Goal: Task Accomplishment & Management: Manage account settings

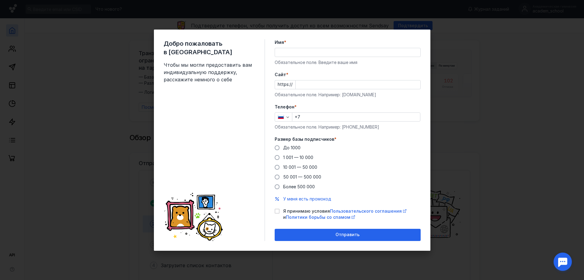
click at [292, 52] on input "Имя *" at bounding box center [347, 52] width 145 height 9
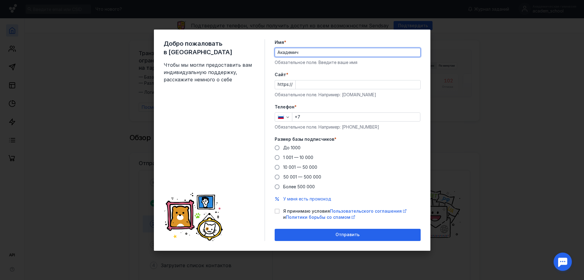
type input "Академическая Гимназия"
click at [307, 85] on input "Cайт *" at bounding box center [358, 84] width 125 height 9
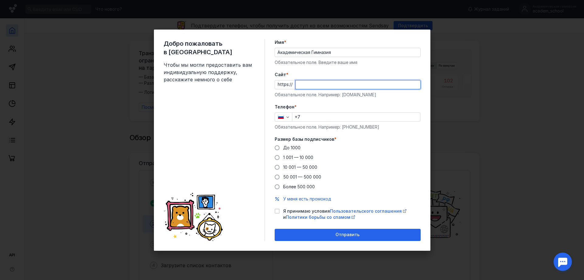
paste input "[DOMAIN_NAME][URL]"
type input "[DOMAIN_NAME][URL]"
click at [318, 117] on input "+7" at bounding box center [357, 117] width 128 height 9
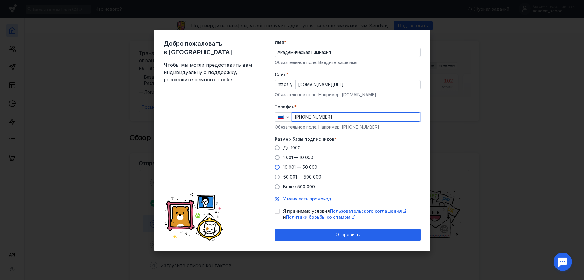
type input "[PHONE_NUMBER]"
click at [279, 167] on span at bounding box center [277, 167] width 5 height 5
click at [0, 0] on input "10 001 — 50 000" at bounding box center [0, 0] width 0 height 0
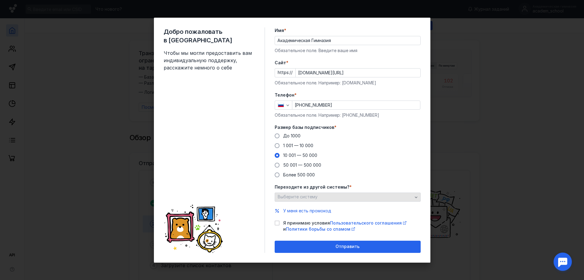
click at [324, 198] on div "Выберите систему" at bounding box center [345, 196] width 138 height 5
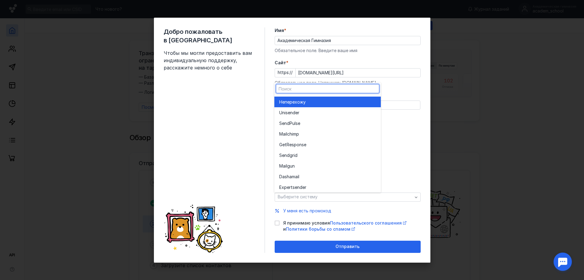
click at [314, 99] on div "Не перехожу" at bounding box center [327, 102] width 97 height 6
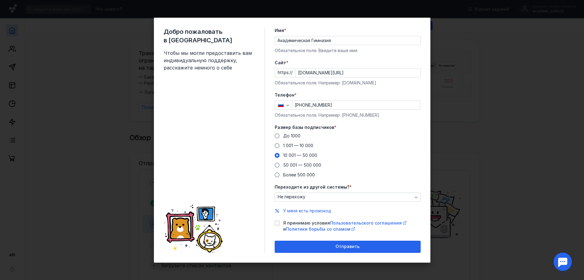
click at [277, 220] on label "Я принимаю условия Пользовательского соглашения и Политики борьбы со спамом" at bounding box center [348, 226] width 146 height 12
click at [277, 220] on input "Я принимаю условия Пользовательского соглашения и Политики борьбы со спамом" at bounding box center [277, 222] width 4 height 4
checkbox input "true"
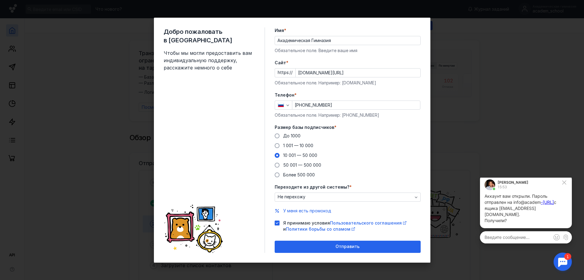
click at [561, 261] on div at bounding box center [563, 261] width 19 height 19
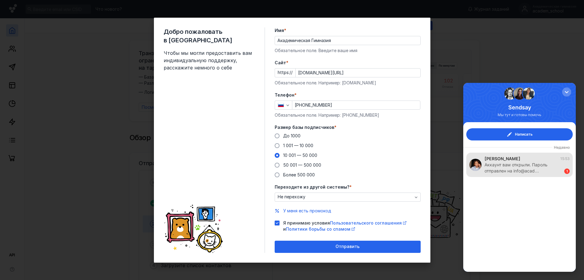
click at [539, 162] on div "Аккаунт вам открыли. Пароль отправлен на info@acad…" at bounding box center [522, 168] width 74 height 12
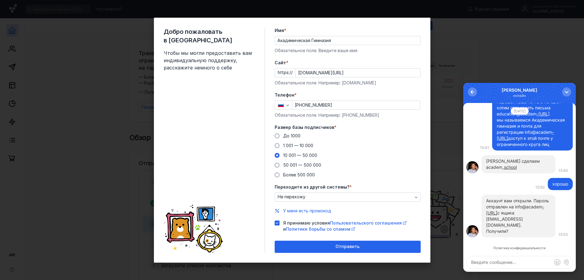
click at [511, 263] on textarea at bounding box center [520, 262] width 106 height 12
type textarea "Да, уже регистрируюсь дальше )"
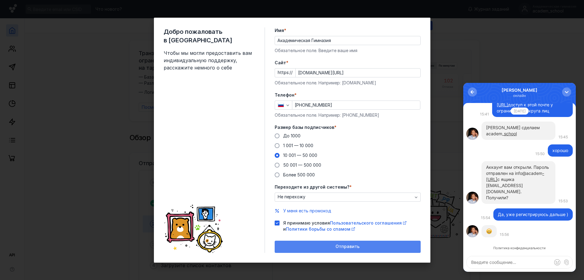
click at [329, 244] on div "Отправить" at bounding box center [348, 246] width 140 height 5
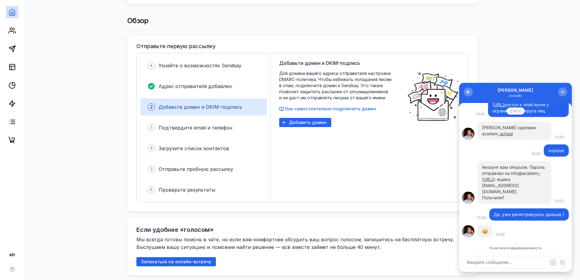
scroll to position [122, 0]
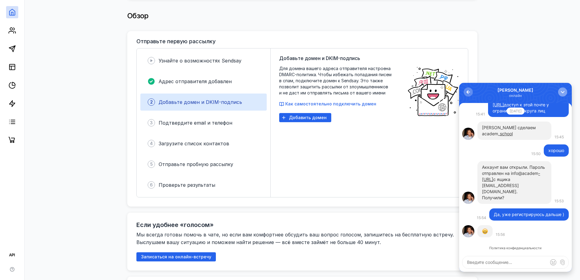
click at [561, 92] on div "button" at bounding box center [562, 92] width 6 height 6
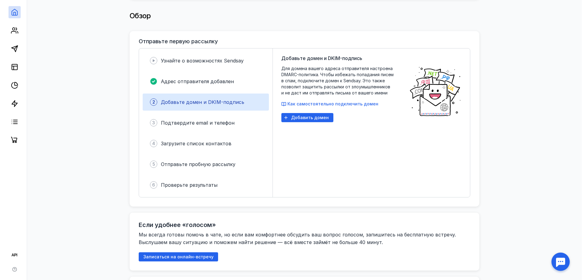
scroll to position [0, 0]
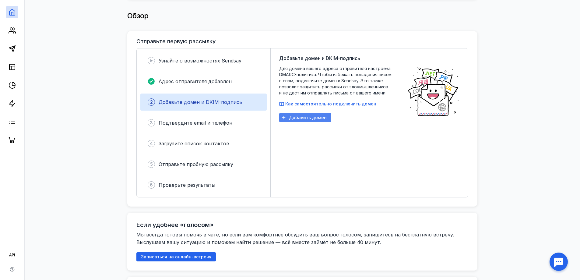
click at [310, 115] on span "Добавить домен" at bounding box center [308, 117] width 38 height 5
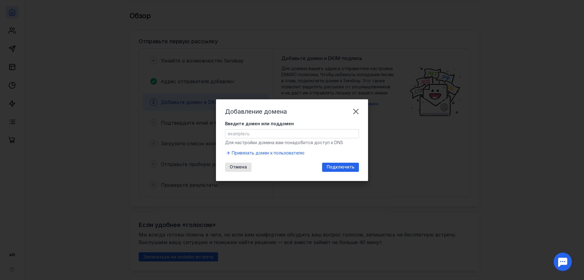
click at [278, 134] on input "Введите домен или поддомен" at bounding box center [292, 133] width 133 height 9
click at [314, 116] on div "Добавление домена Введите домен или поддомен Для настройки домена вам понадобит…" at bounding box center [292, 140] width 152 height 82
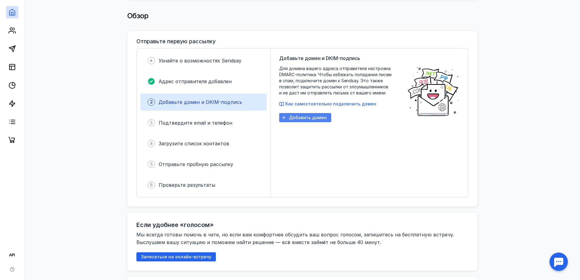
click at [313, 117] on span "Добавить домен" at bounding box center [308, 117] width 38 height 5
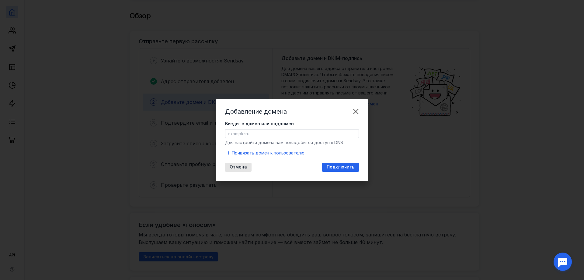
click at [304, 134] on input "Введите домен или поддомен" at bounding box center [292, 133] width 133 height 9
type input "e"
click at [334, 166] on span "Подключить" at bounding box center [341, 166] width 28 height 5
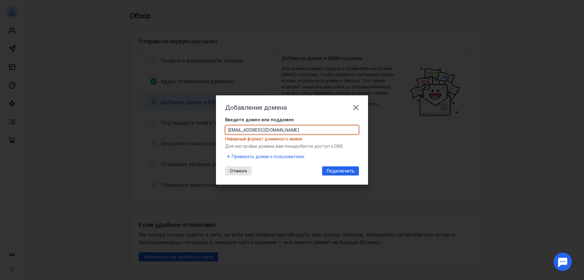
drag, startPoint x: 252, startPoint y: 130, endPoint x: 194, endPoint y: 130, distance: 58.7
click at [194, 130] on div "Добавление домена Введите домен или поддомен [EMAIL_ADDRESS][DOMAIN_NAME] Невер…" at bounding box center [292, 140] width 584 height 280
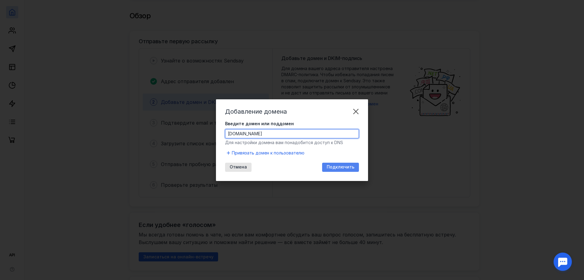
type input "[DOMAIN_NAME]"
click at [339, 167] on span "Подключить" at bounding box center [341, 166] width 28 height 5
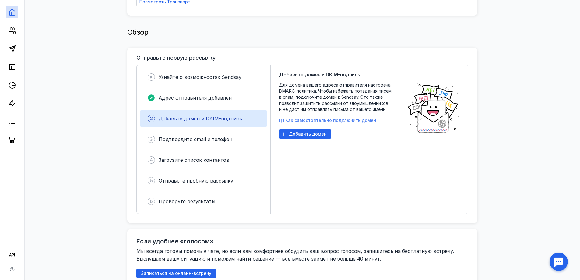
scroll to position [91, 0]
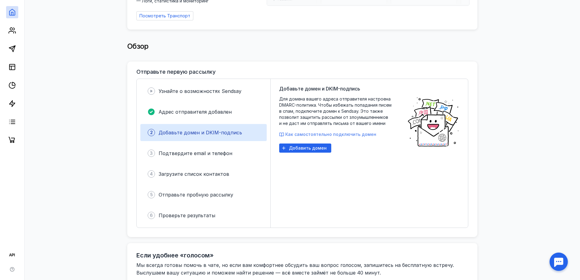
click at [348, 132] on span "Как самостоятельно подключить домен" at bounding box center [330, 133] width 91 height 5
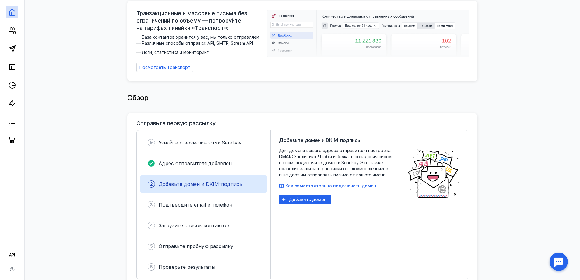
scroll to position [0, 0]
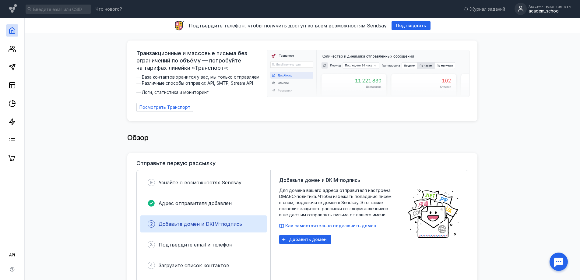
click at [541, 9] on div "academ_school" at bounding box center [550, 11] width 44 height 5
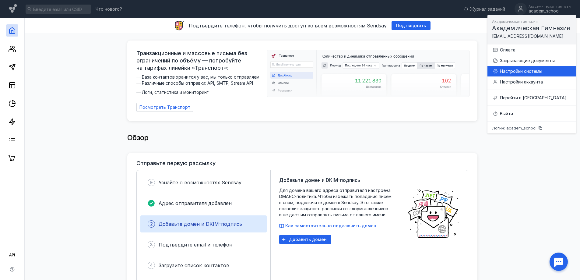
click at [529, 72] on div "Настройки системы" at bounding box center [535, 71] width 71 height 6
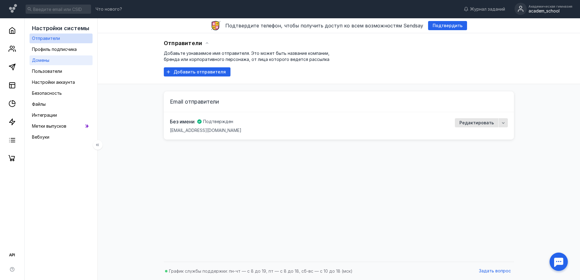
click at [54, 62] on link "Домены" at bounding box center [61, 60] width 63 height 10
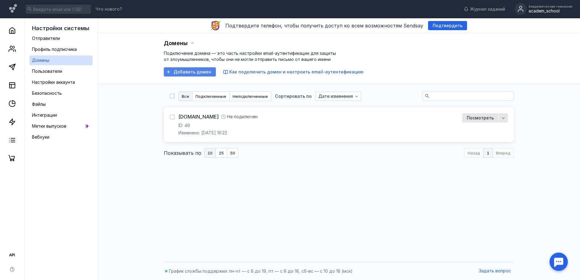
click at [200, 71] on span "Добавить домен" at bounding box center [193, 71] width 38 height 5
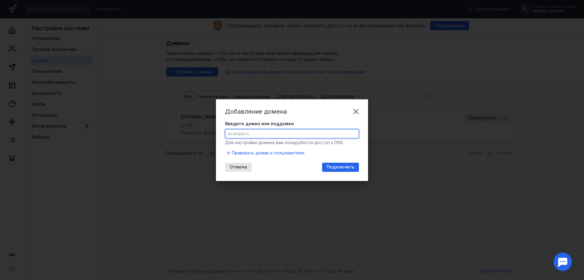
click at [273, 133] on input "Введите домен или поддомен" at bounding box center [292, 133] width 133 height 9
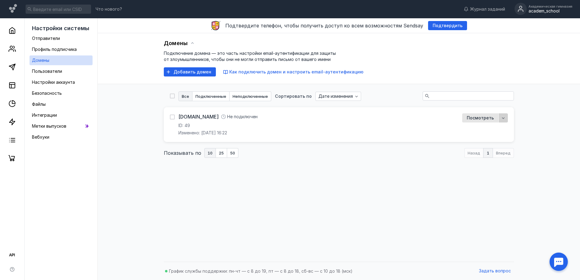
click at [501, 118] on icon "button" at bounding box center [503, 117] width 5 height 5
click at [403, 120] on div "[DOMAIN_NAME] Не подключен ID: 49 Изменено: [DATE] 16:22" at bounding box center [312, 124] width 285 height 23
click at [65, 41] on link "Отправители" at bounding box center [61, 38] width 63 height 10
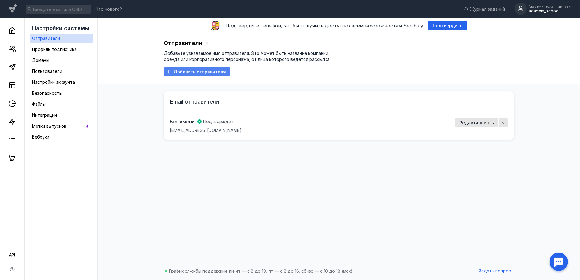
click at [201, 74] on span "Добавить отправителя" at bounding box center [200, 71] width 52 height 5
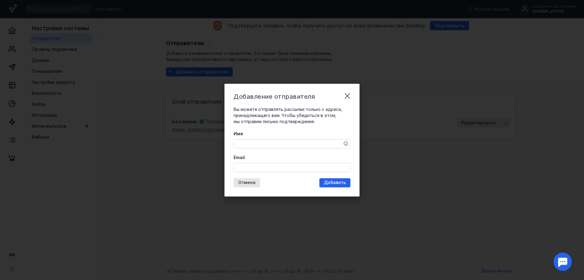
click at [282, 144] on textarea "Имя" at bounding box center [292, 143] width 116 height 9
type textarea "Академическая гимназия"
click at [274, 167] on input "Email" at bounding box center [292, 167] width 116 height 9
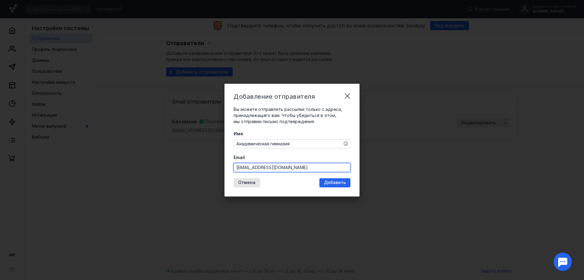
click at [283, 169] on input "[EMAIL_ADDRESS][DOMAIN_NAME]" at bounding box center [292, 167] width 116 height 9
type input "[EMAIL_ADDRESS][DOMAIN_NAME]"
click at [337, 182] on span "Добавить" at bounding box center [335, 182] width 22 height 5
